Goal: Use online tool/utility: Utilize a website feature to perform a specific function

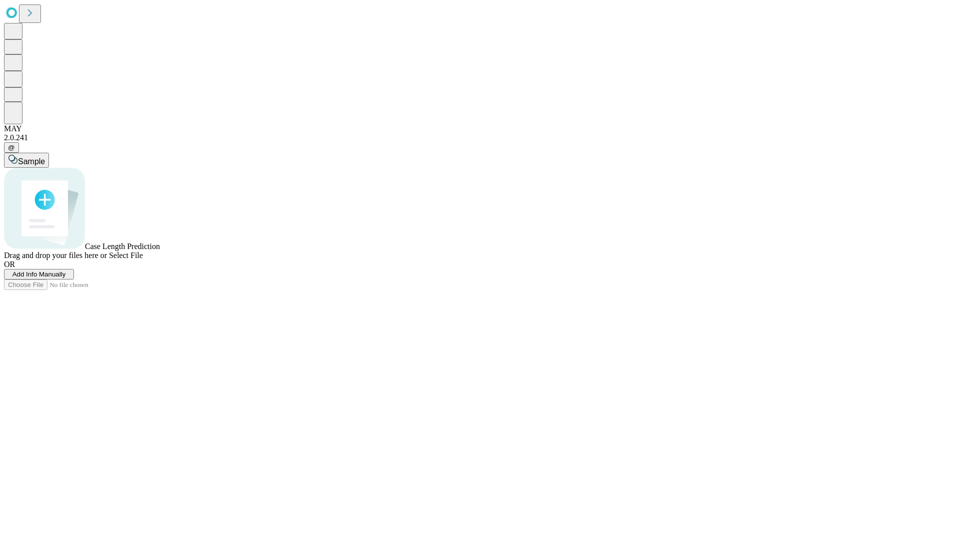
click at [66, 278] on span "Add Info Manually" at bounding box center [38, 274] width 53 height 7
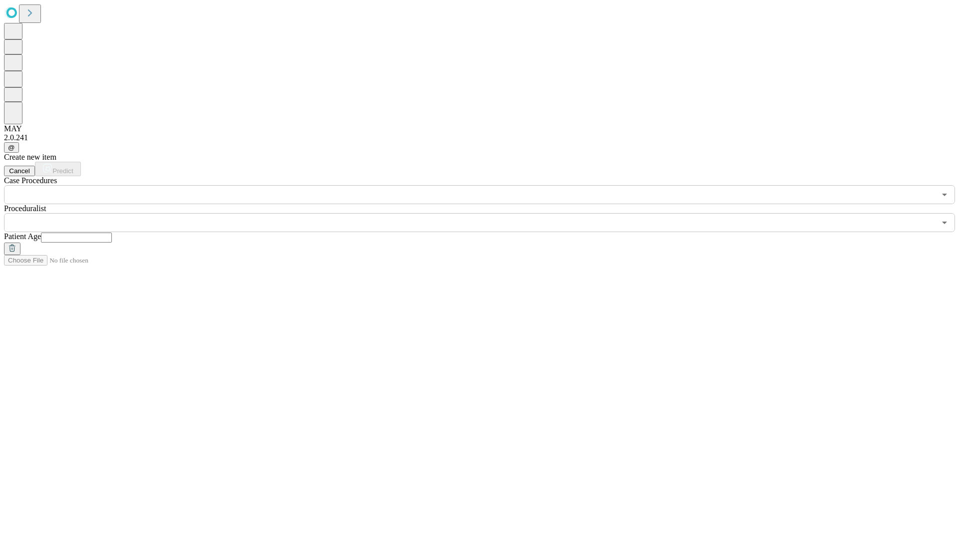
click at [112, 233] on input "text" at bounding box center [76, 238] width 71 height 10
type input "**"
click at [486, 213] on input "text" at bounding box center [469, 222] width 931 height 19
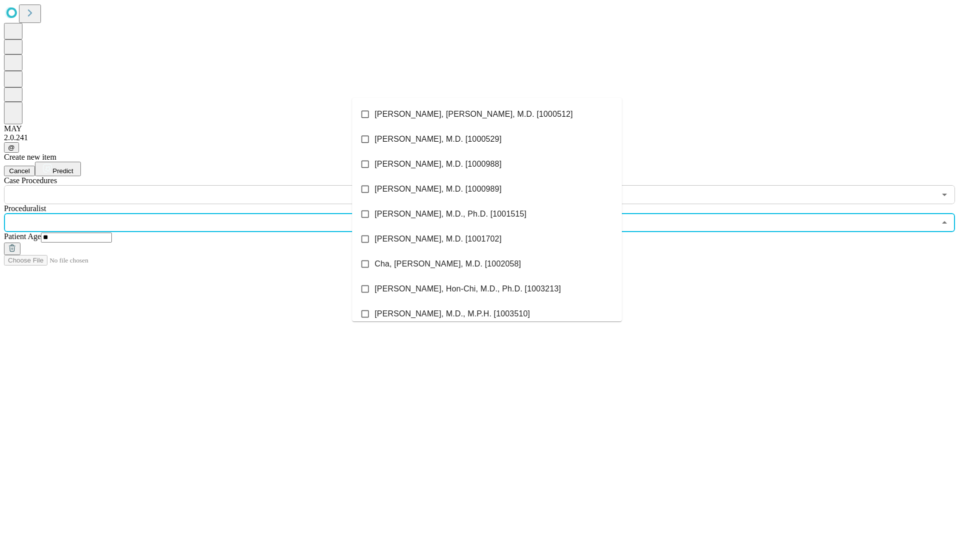
click at [487, 114] on li "[PERSON_NAME], [PERSON_NAME], M.D. [1000512]" at bounding box center [487, 114] width 270 height 25
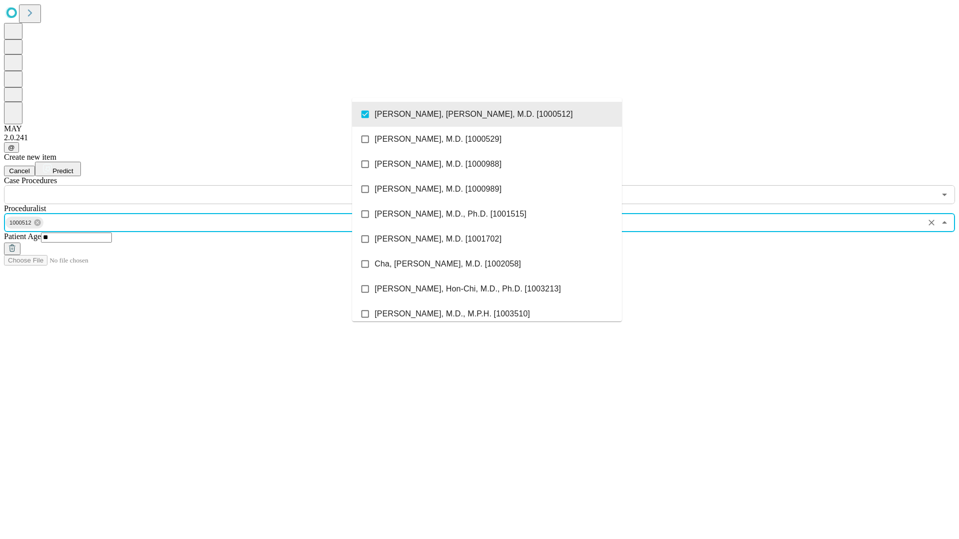
click at [210, 185] on input "text" at bounding box center [469, 194] width 931 height 19
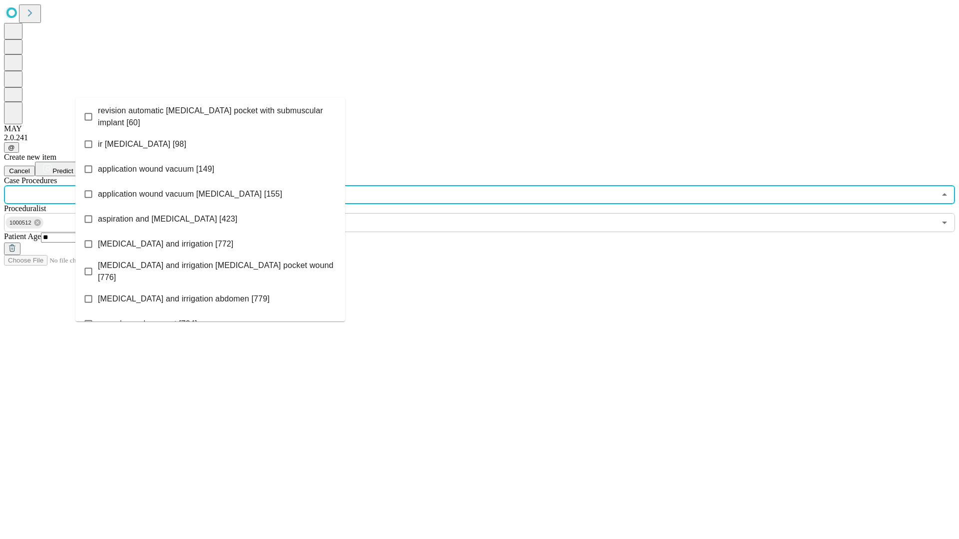
click at [210, 114] on span "revision automatic [MEDICAL_DATA] pocket with submuscular implant [60]" at bounding box center [217, 117] width 239 height 24
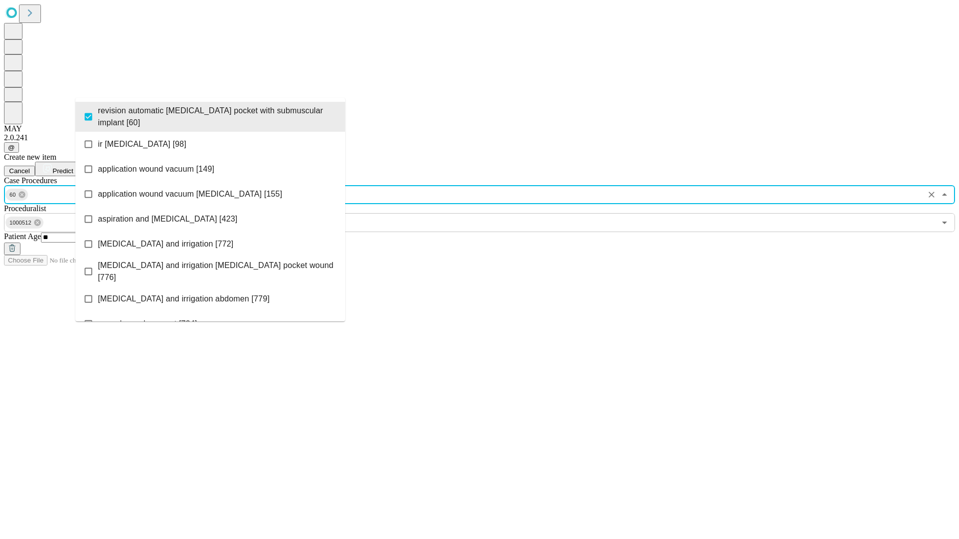
click at [73, 167] on span "Predict" at bounding box center [62, 170] width 20 height 7
